Goal: Check status: Check status

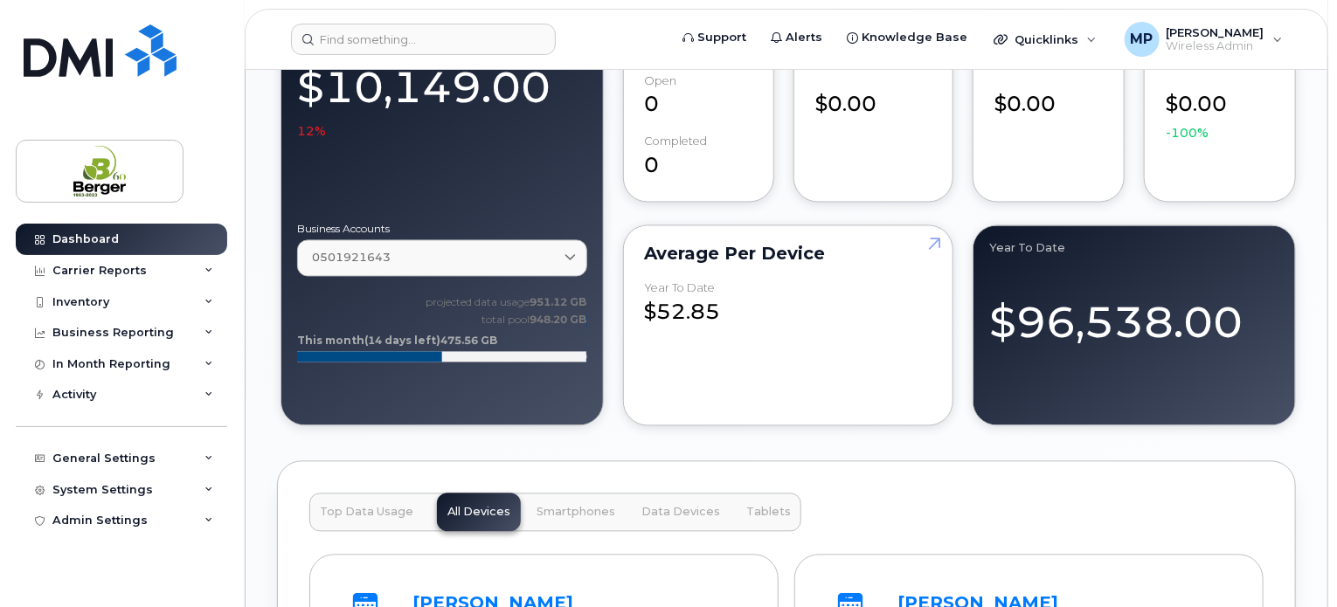
scroll to position [1660, 0]
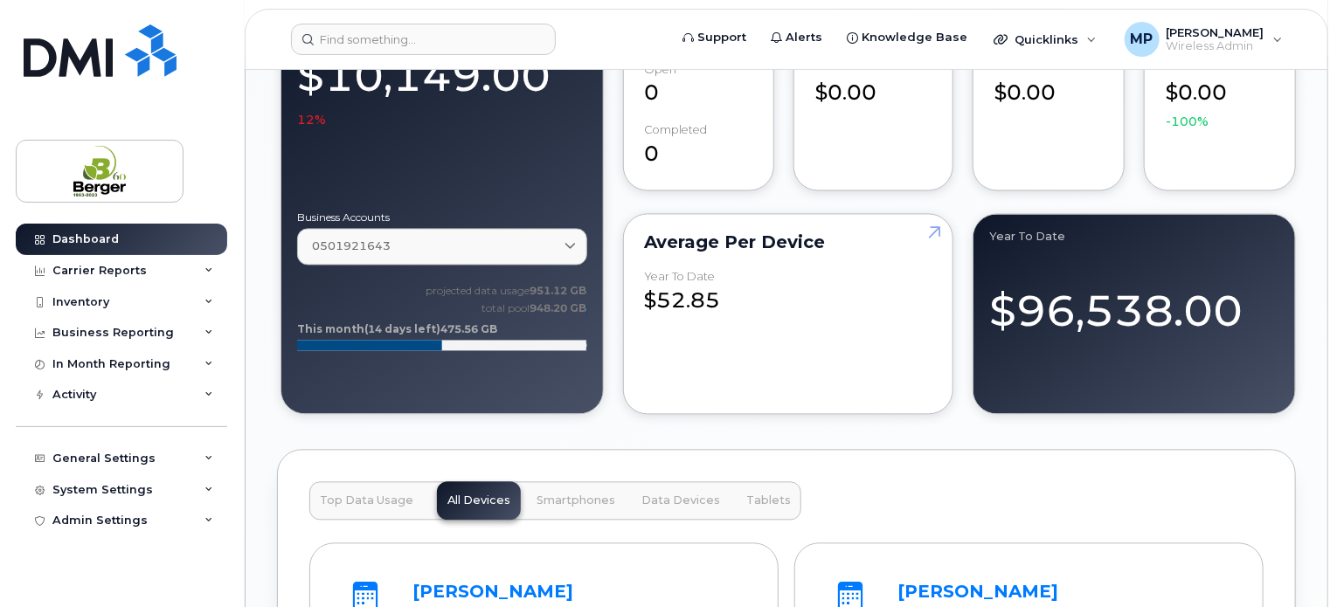
scroll to position [1747, 0]
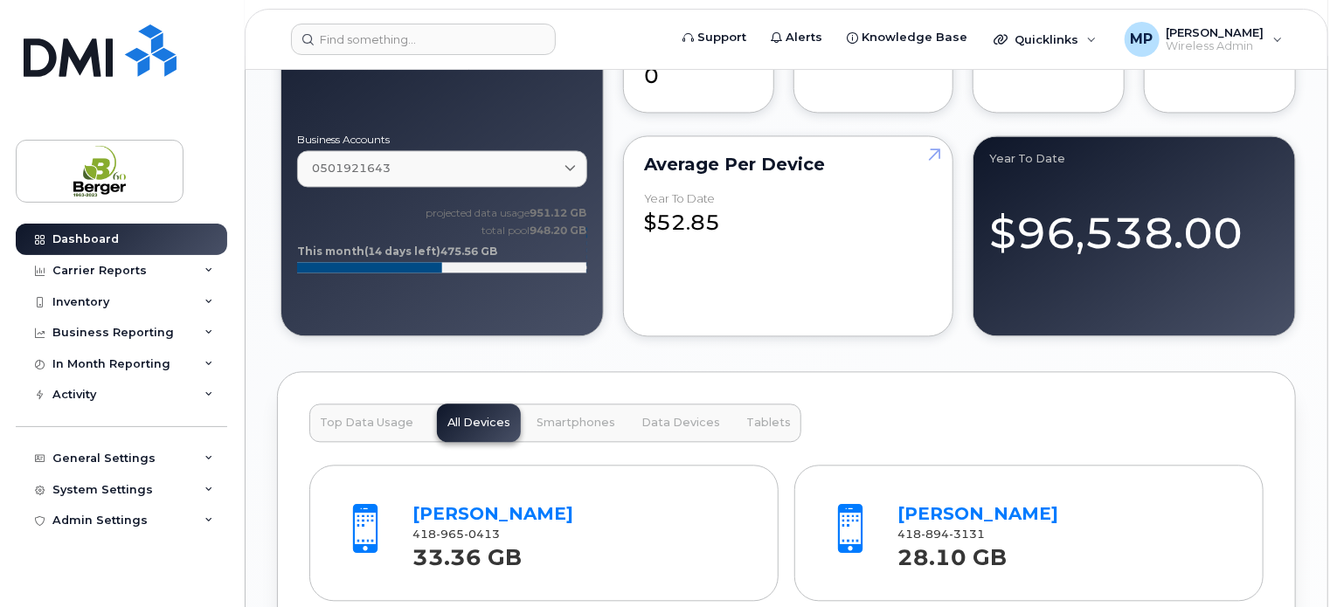
click at [457, 268] on rect at bounding box center [442, 267] width 290 height 10
drag, startPoint x: 459, startPoint y: 266, endPoint x: 538, endPoint y: 239, distance: 84.0
click at [538, 239] on icon "projected data usage 951.12 GB total pool 948.20 GB This month (14 days left) 4…" at bounding box center [442, 246] width 290 height 87
click at [540, 264] on rect at bounding box center [442, 267] width 290 height 10
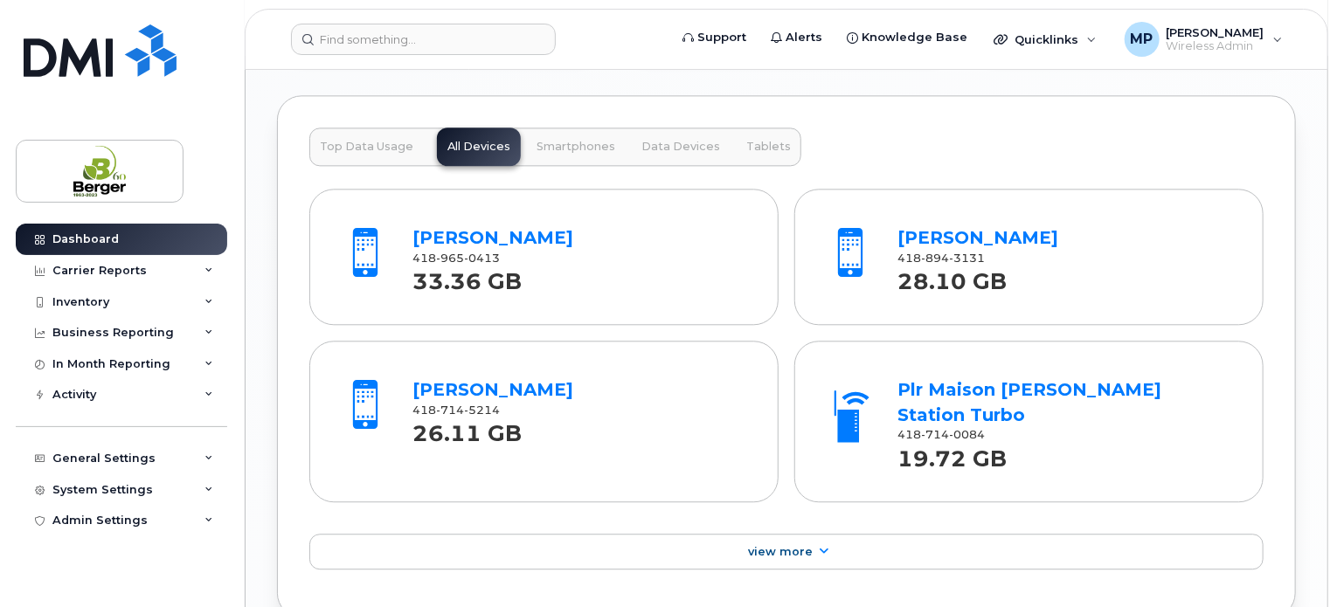
scroll to position [1993, 0]
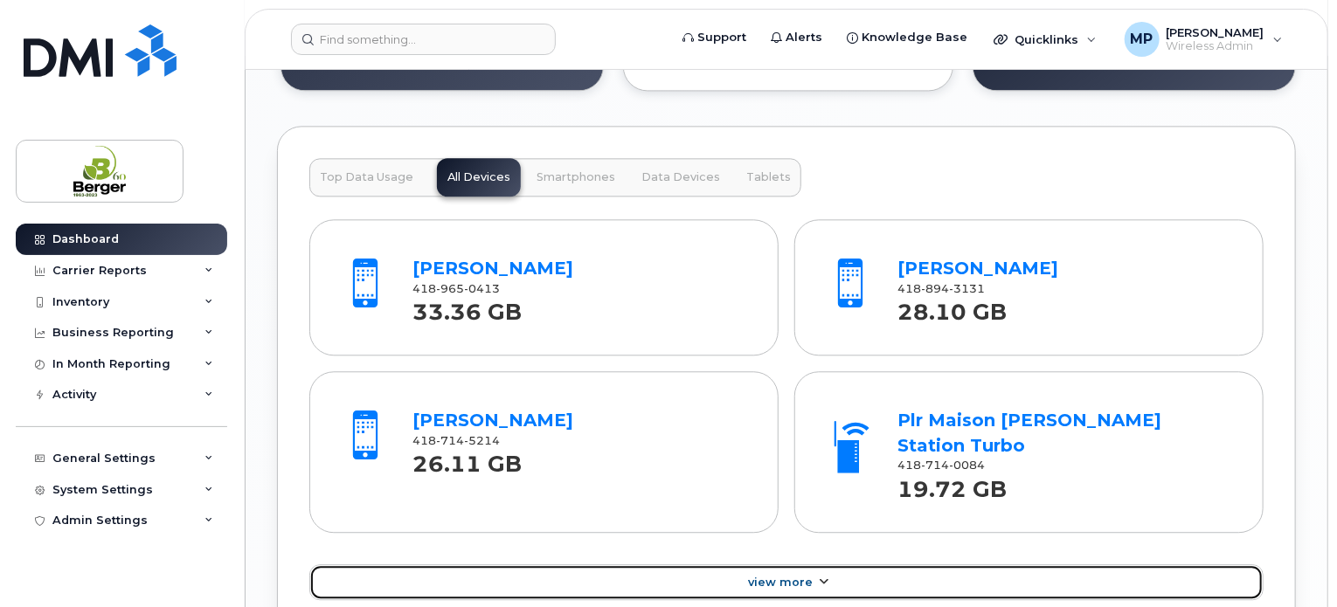
click at [1107, 564] on link "View More" at bounding box center [786, 582] width 954 height 37
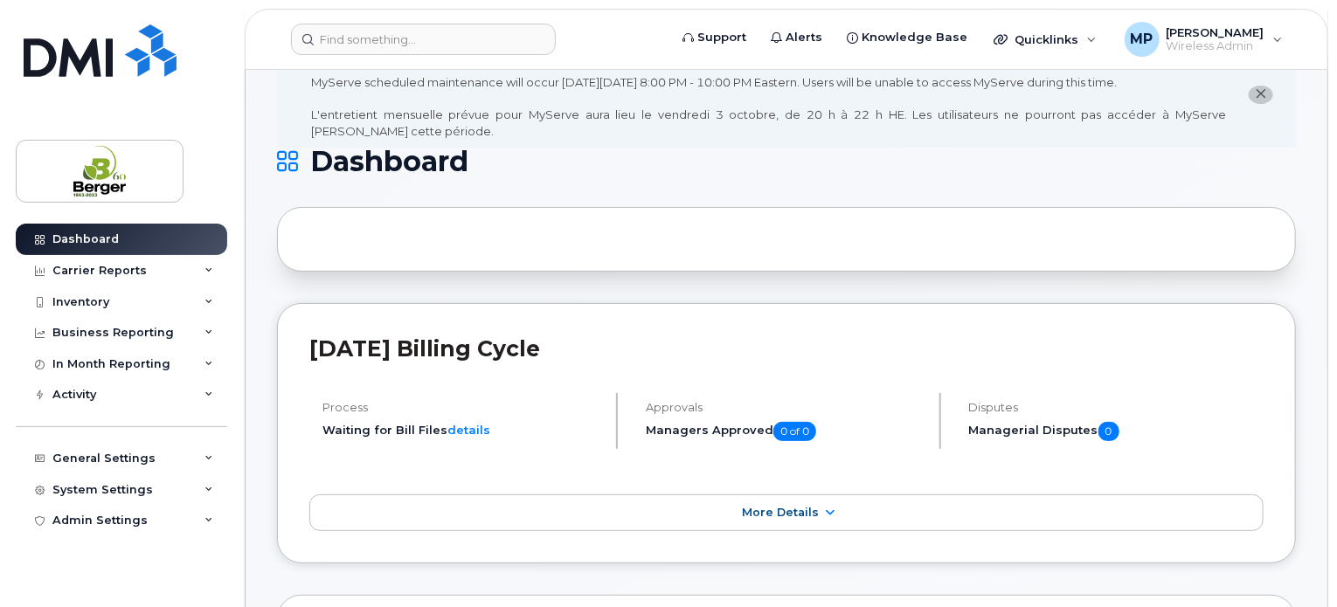
scroll to position [87, 0]
